Goal: Transaction & Acquisition: Purchase product/service

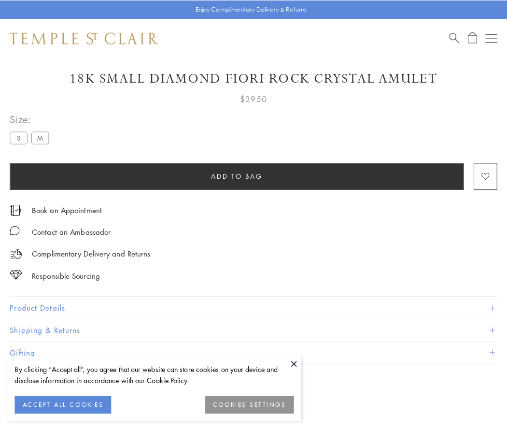
scroll to position [20, 0]
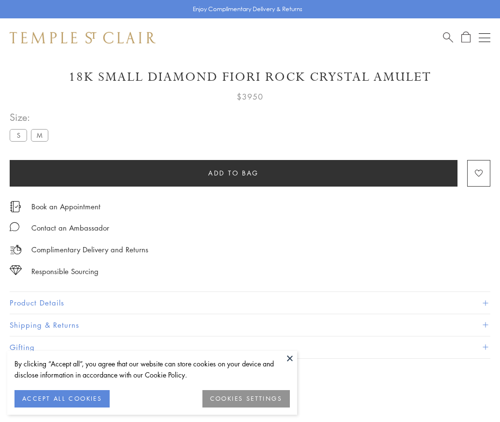
click at [233, 172] on span "Add to bag" at bounding box center [233, 173] width 51 height 11
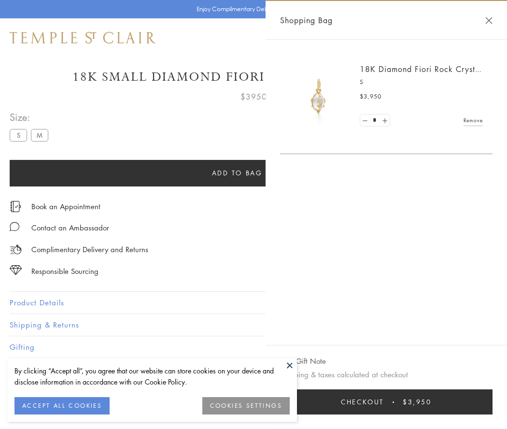
click at [384, 402] on span "Checkout" at bounding box center [362, 402] width 43 height 11
